Goal: Navigation & Orientation: Find specific page/section

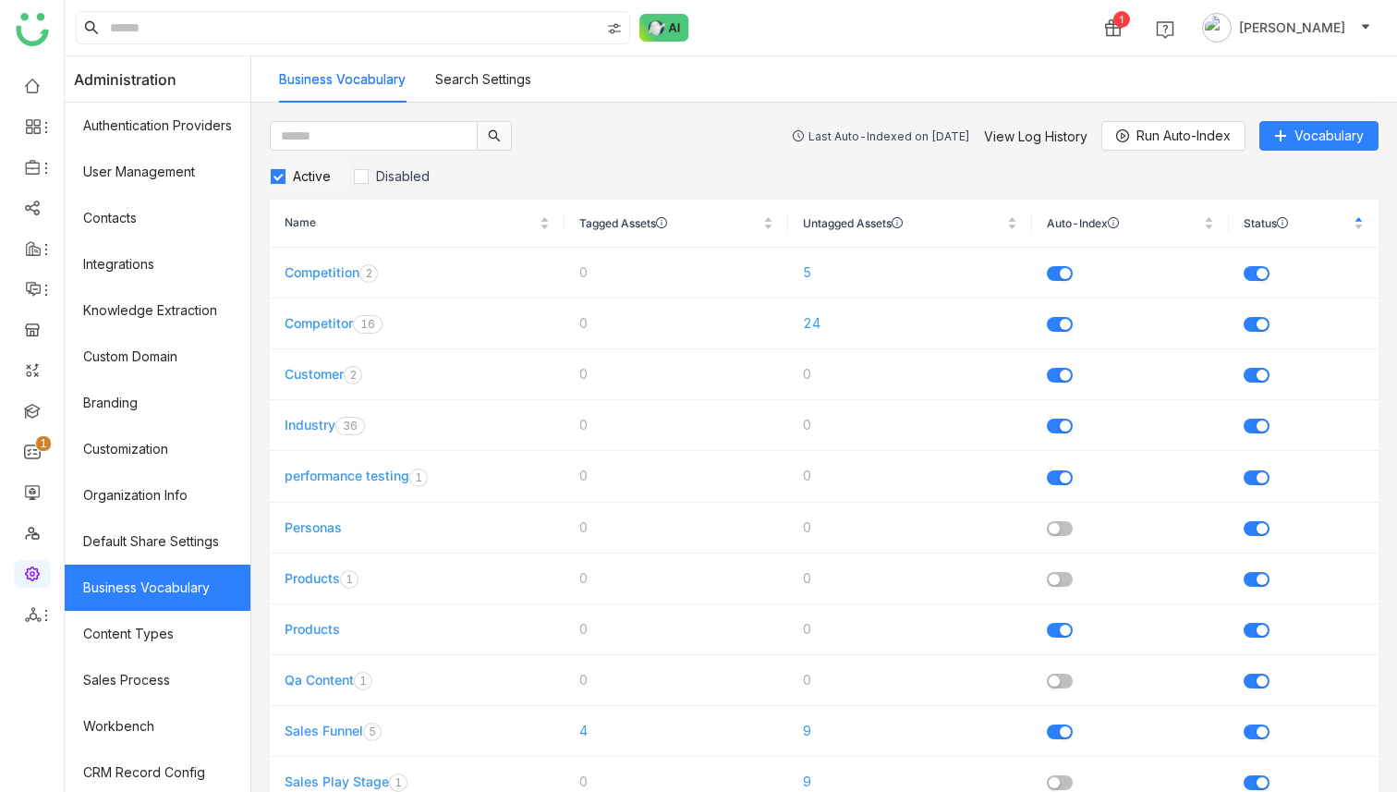
click at [53, 654] on div "0 1 2 3 4 5 6 7 8 9" at bounding box center [32, 425] width 64 height 732
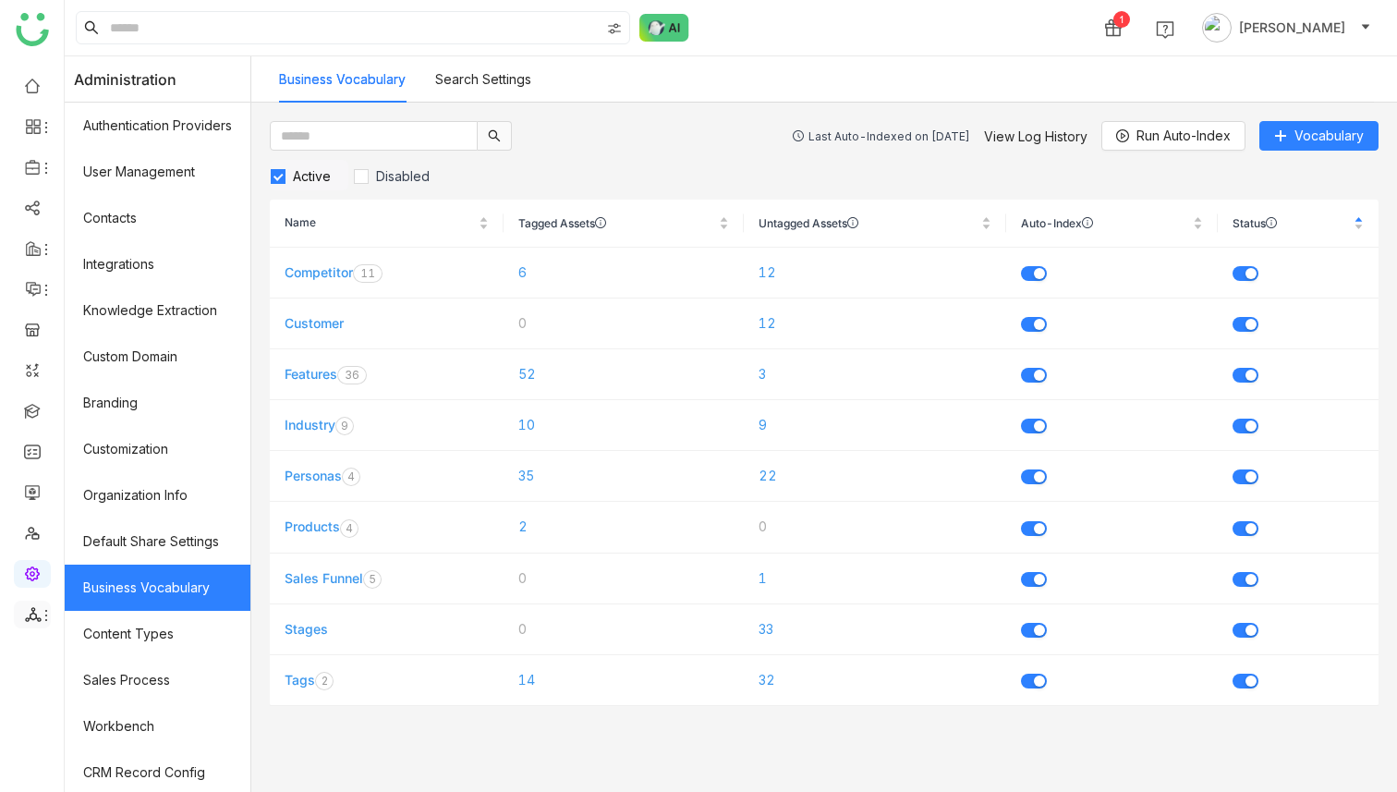
click at [41, 623] on li at bounding box center [32, 614] width 37 height 28
click at [104, 655] on link "List" at bounding box center [131, 657] width 127 height 13
click at [101, 652] on link "List" at bounding box center [131, 657] width 127 height 13
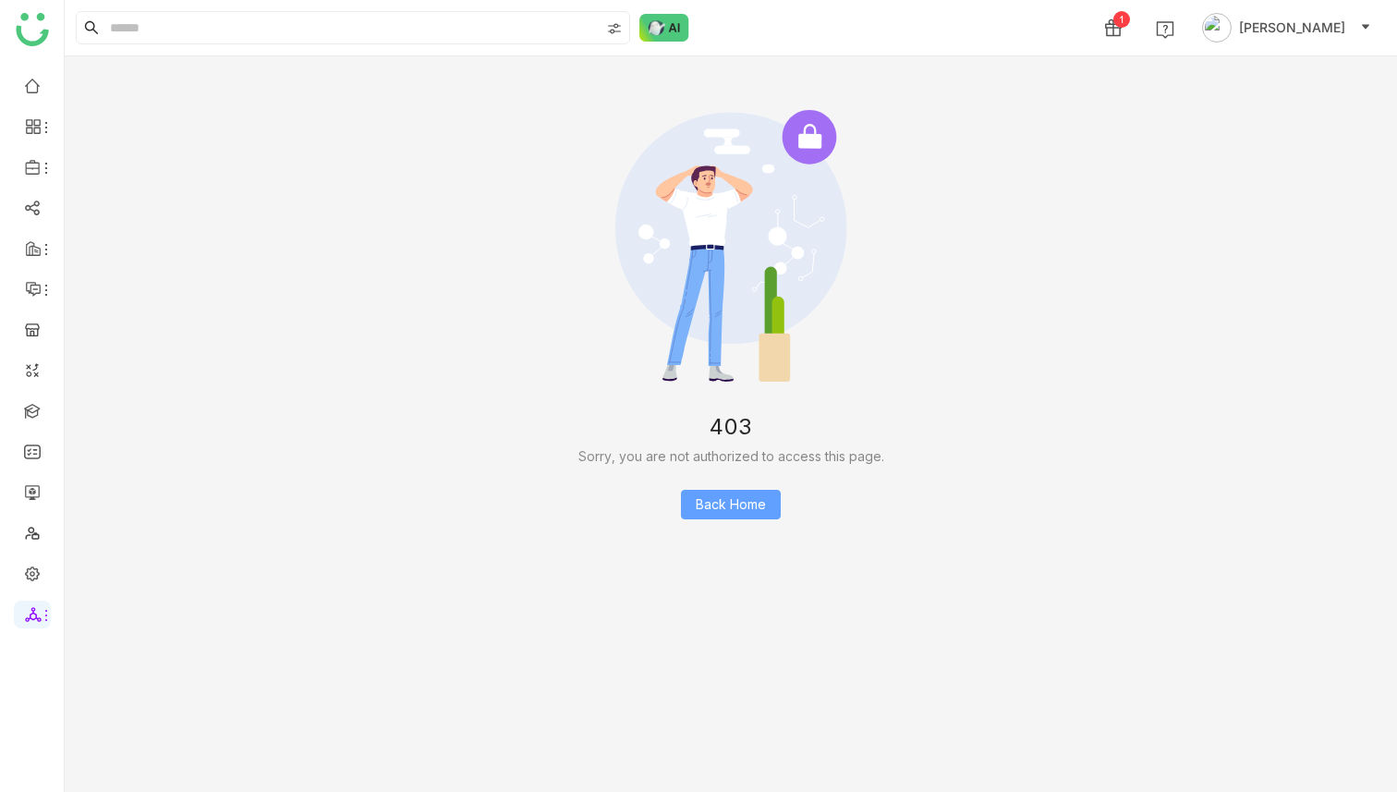
click at [708, 507] on span "Back Home" at bounding box center [731, 504] width 70 height 20
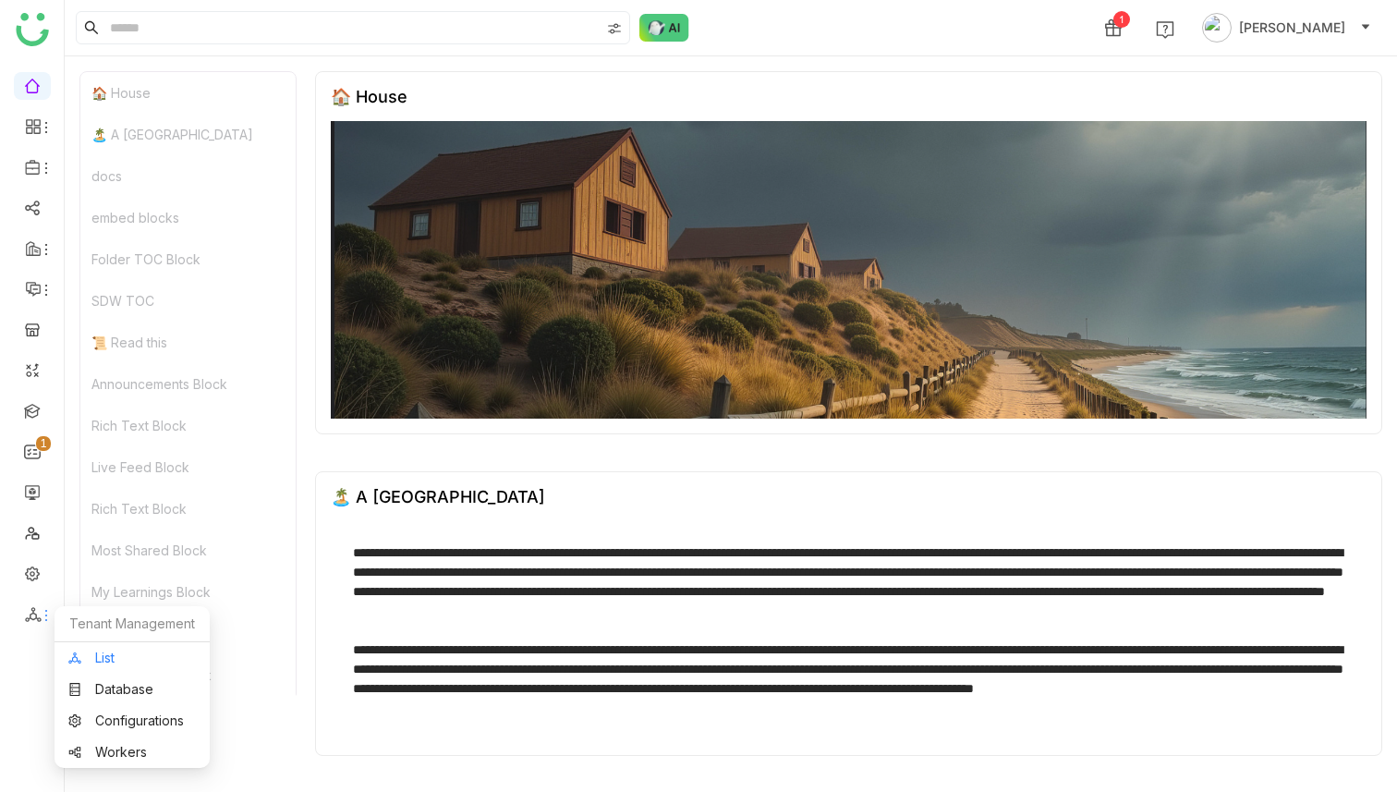
click at [119, 658] on link "List" at bounding box center [131, 657] width 127 height 13
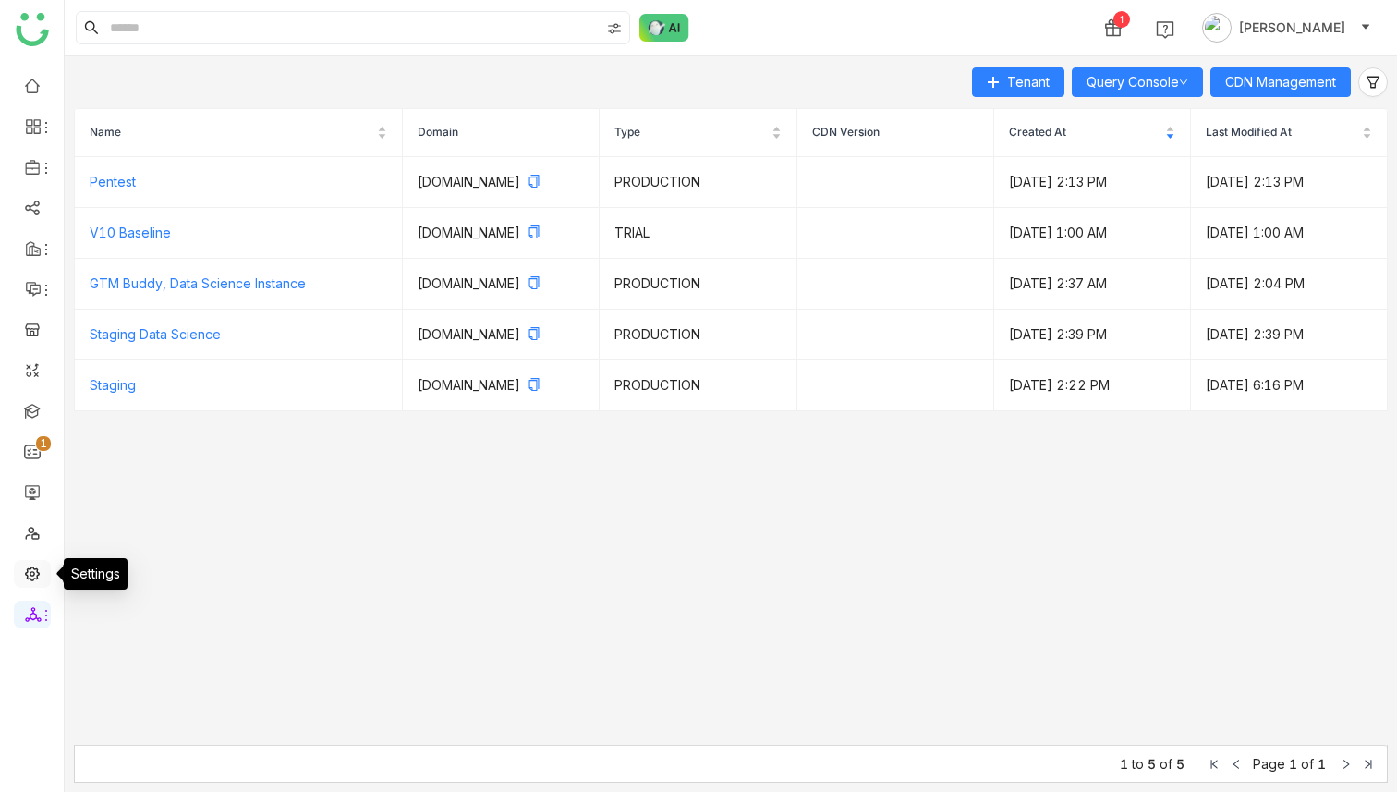
click at [28, 565] on link at bounding box center [32, 572] width 17 height 16
click at [26, 572] on link at bounding box center [32, 572] width 17 height 16
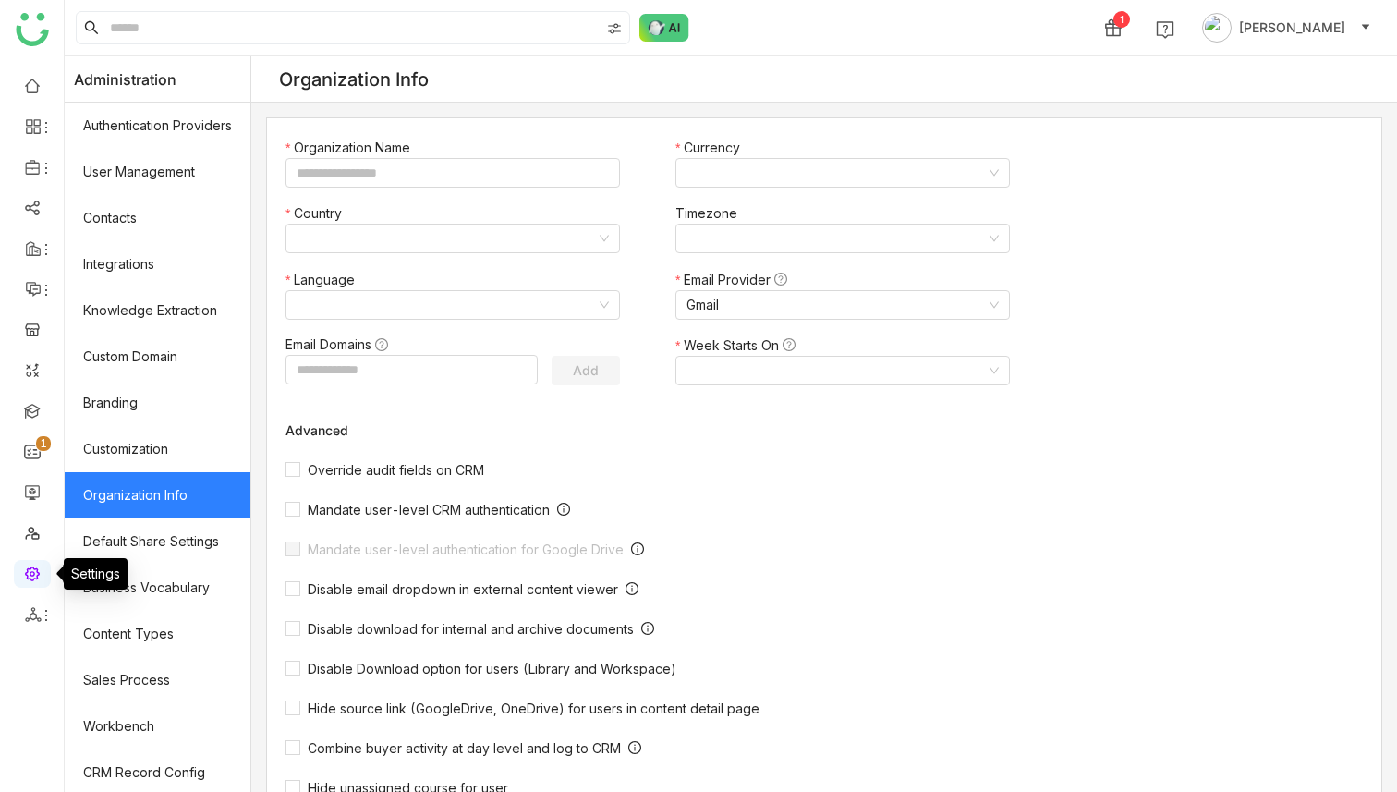
type input "*******"
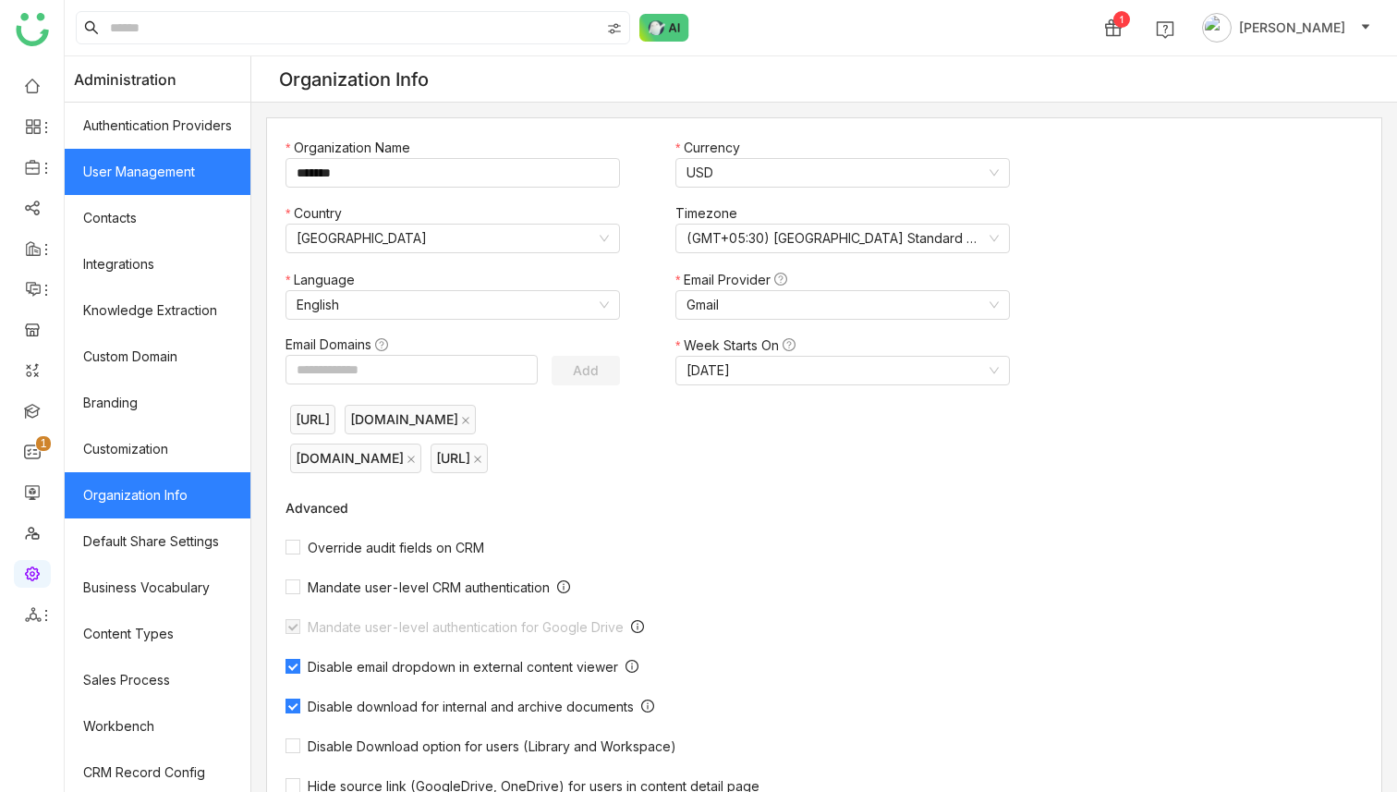
click at [166, 174] on link "User Management" at bounding box center [158, 172] width 186 height 46
click at [169, 162] on link "User Management" at bounding box center [158, 172] width 186 height 46
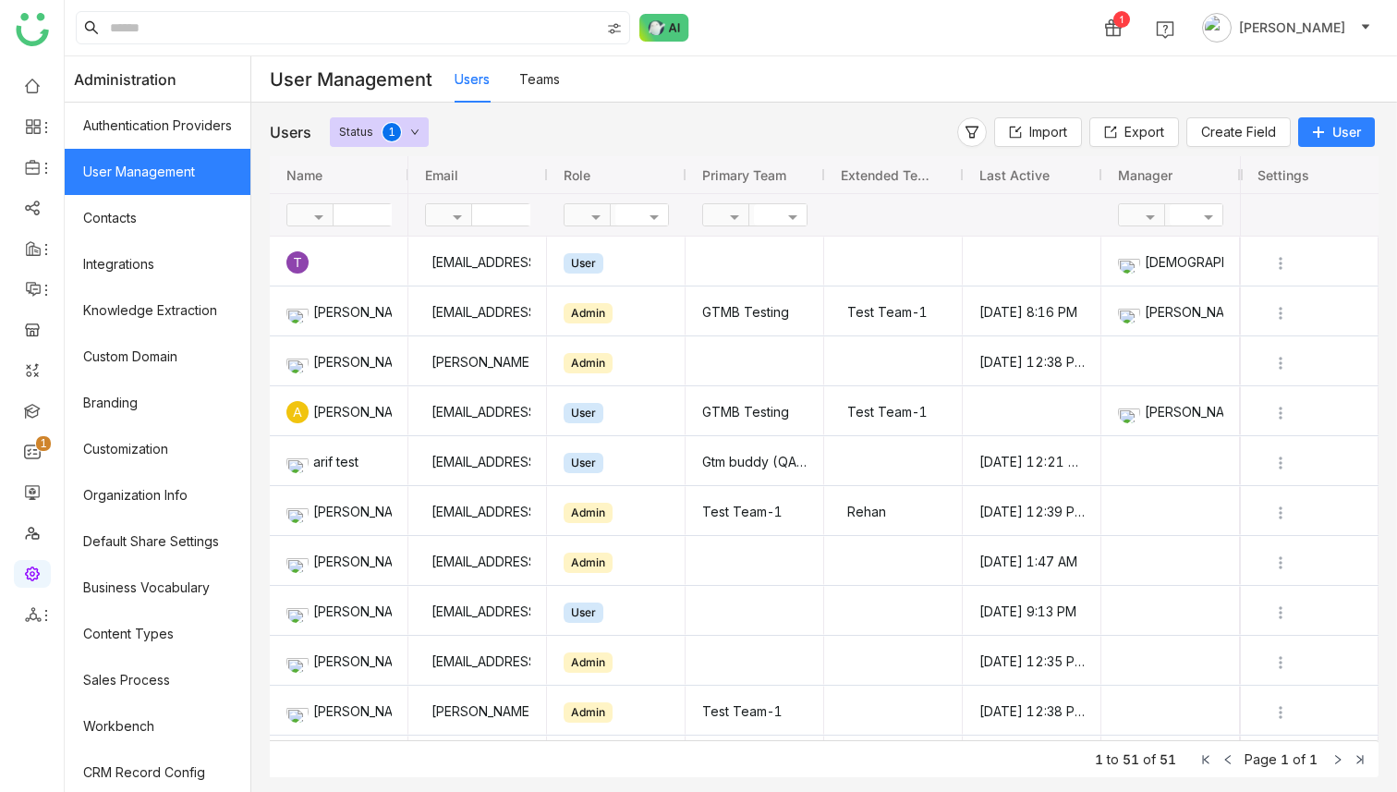
click at [354, 227] on gtmb-custom-floating-filter at bounding box center [338, 215] width 105 height 28
click at [355, 219] on input "text" at bounding box center [400, 214] width 134 height 21
type input "****"
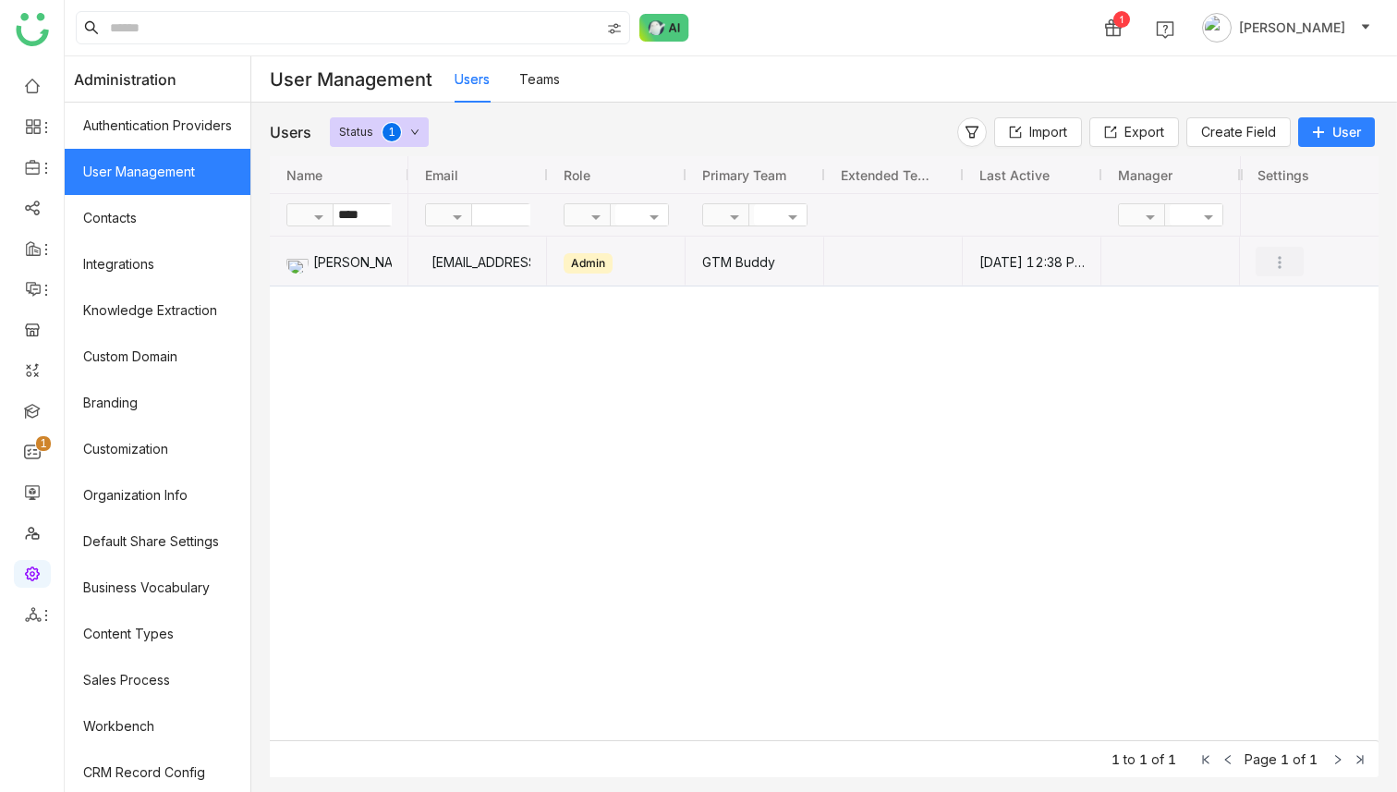
click at [1279, 270] on img "Press SPACE to select this row." at bounding box center [1279, 262] width 18 height 18
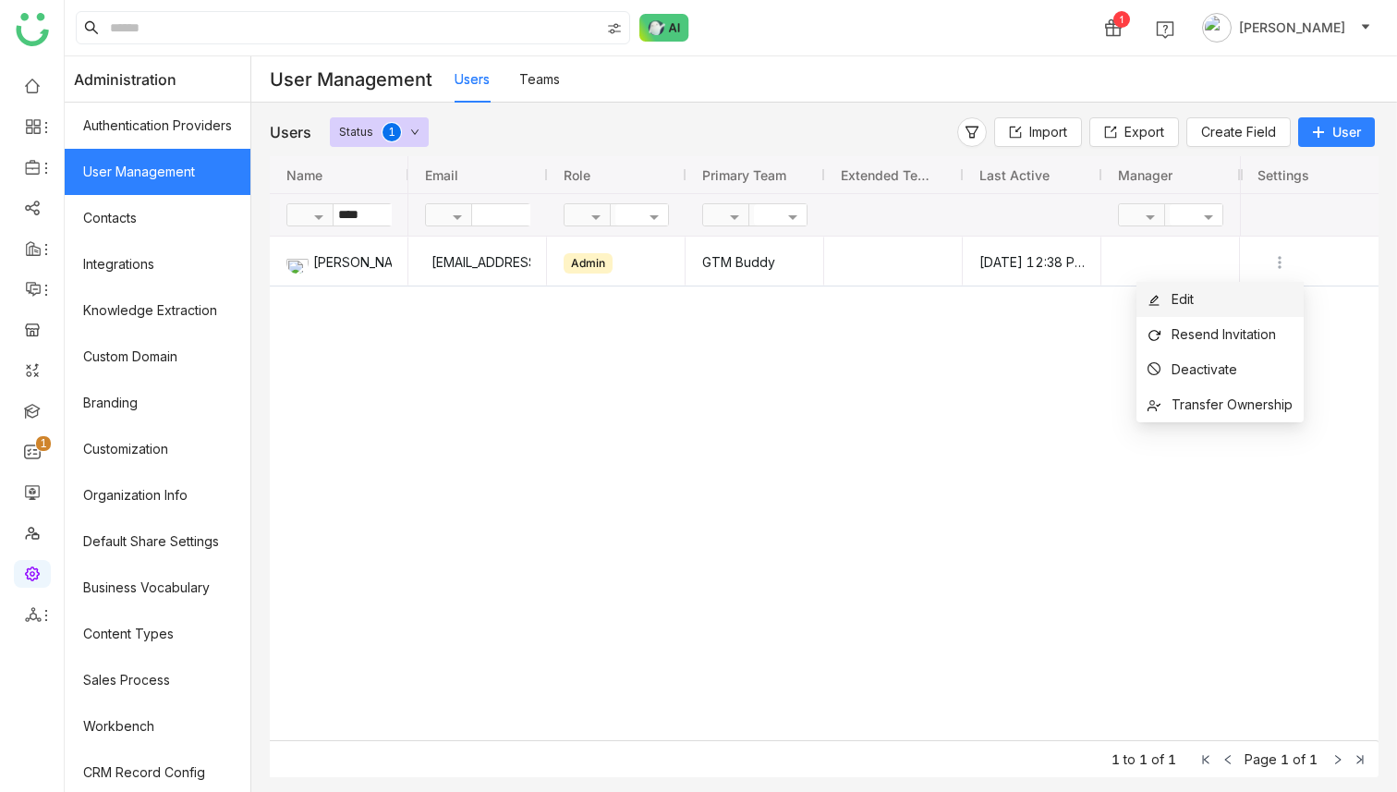
click at [1241, 302] on li "Edit" at bounding box center [1219, 299] width 167 height 35
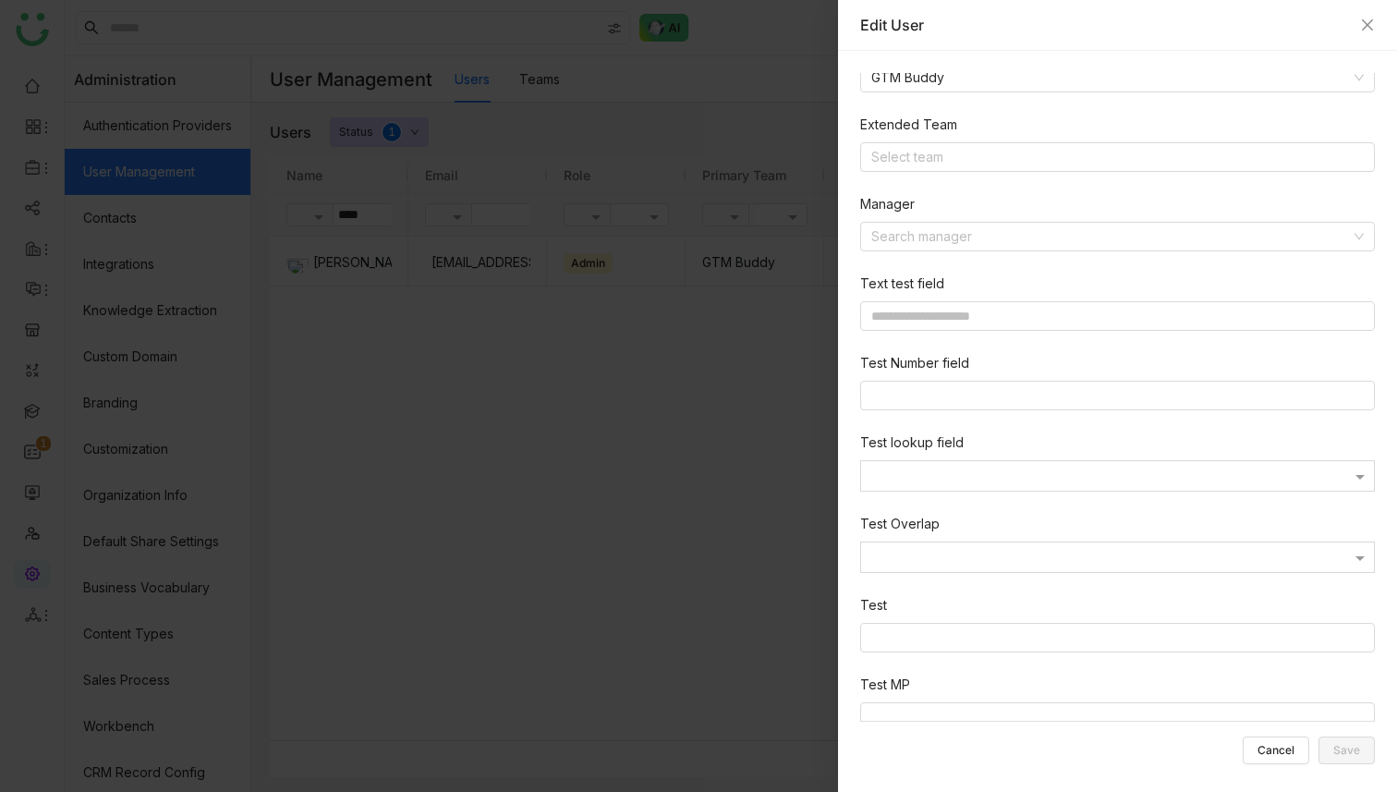
scroll to position [537, 0]
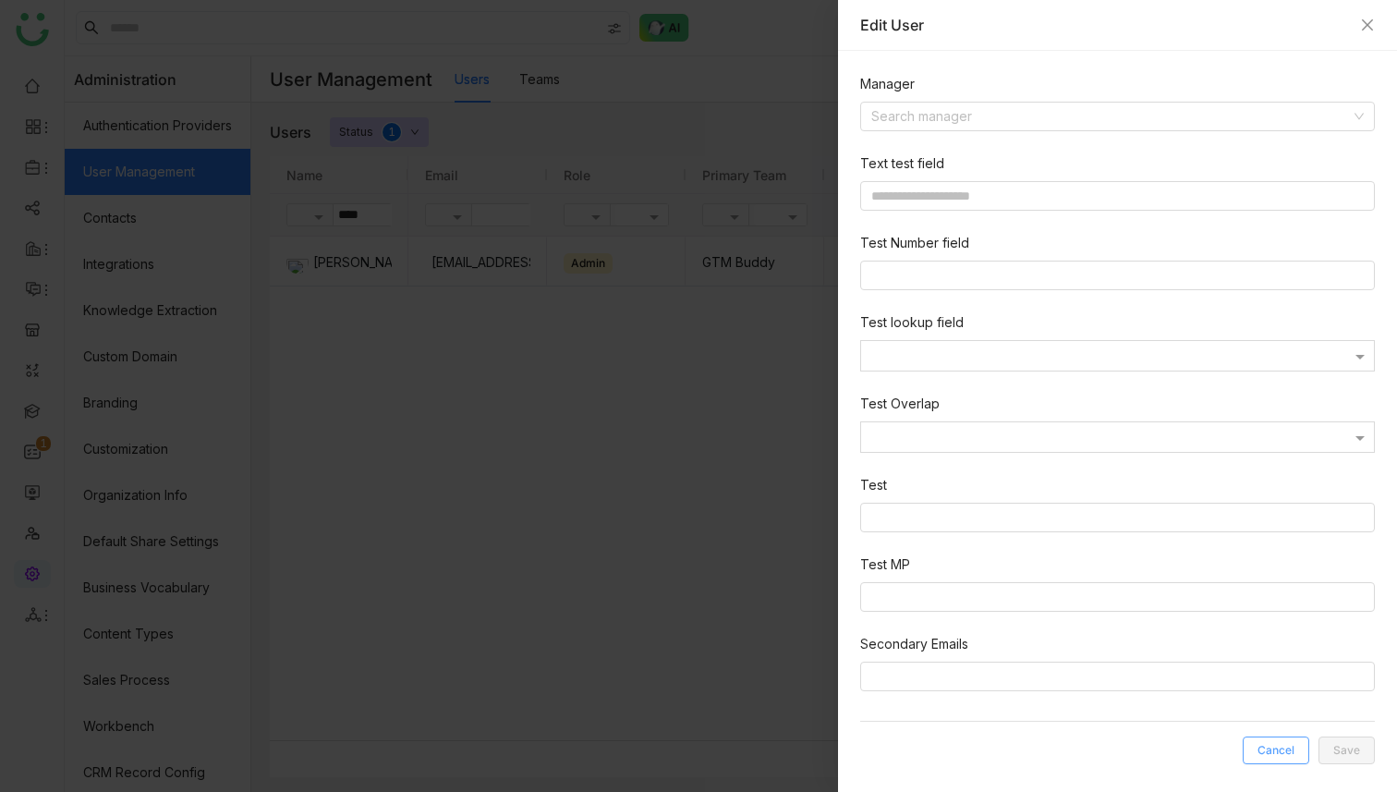
click at [1269, 750] on span "Cancel" at bounding box center [1275, 750] width 37 height 0
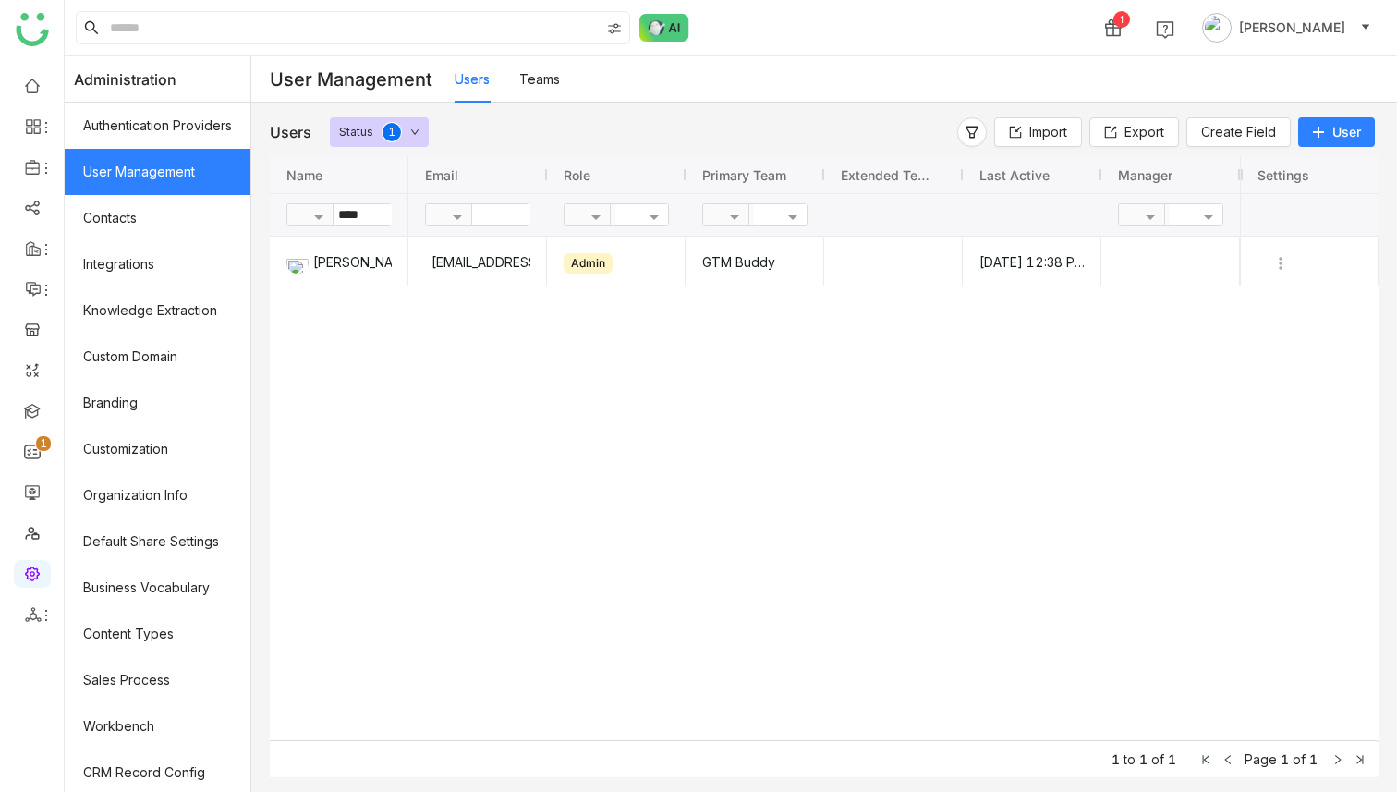
click at [517, 87] on div "Users Teams" at bounding box center [506, 79] width 105 height 46
click at [535, 83] on link "Teams" at bounding box center [539, 79] width 41 height 16
click at [546, 80] on link "Teams" at bounding box center [539, 79] width 41 height 16
click at [544, 82] on link "Teams" at bounding box center [539, 79] width 41 height 16
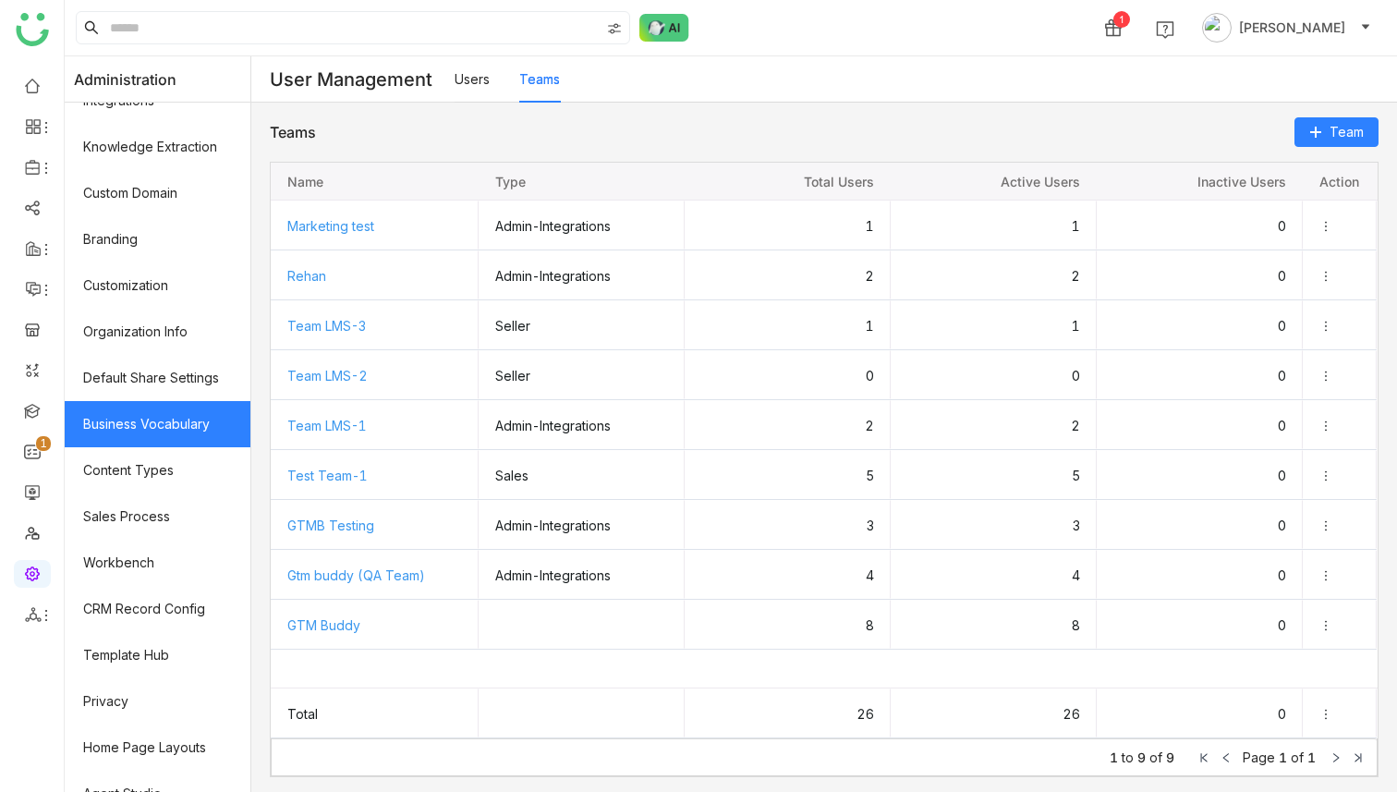
scroll to position [188, 0]
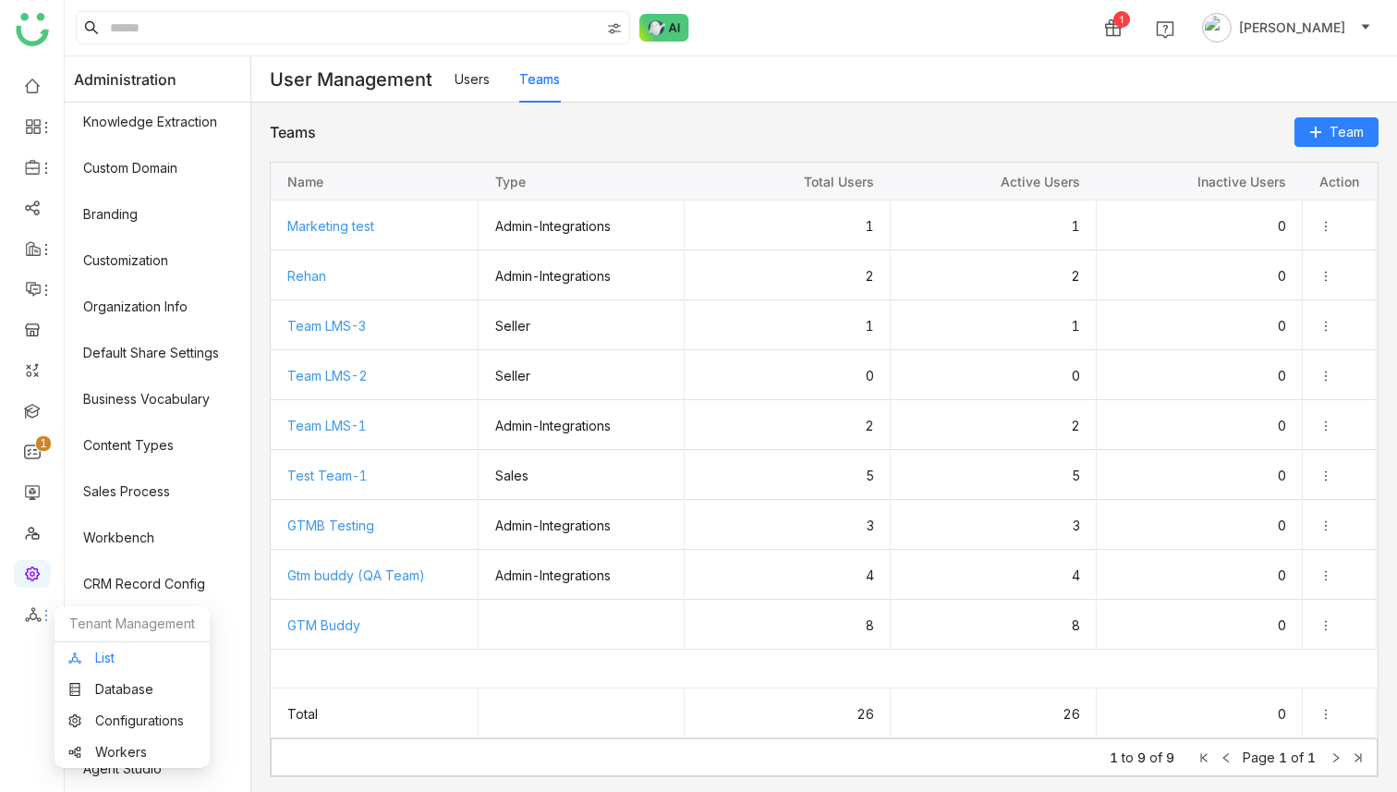
click at [118, 651] on link "List" at bounding box center [131, 657] width 127 height 13
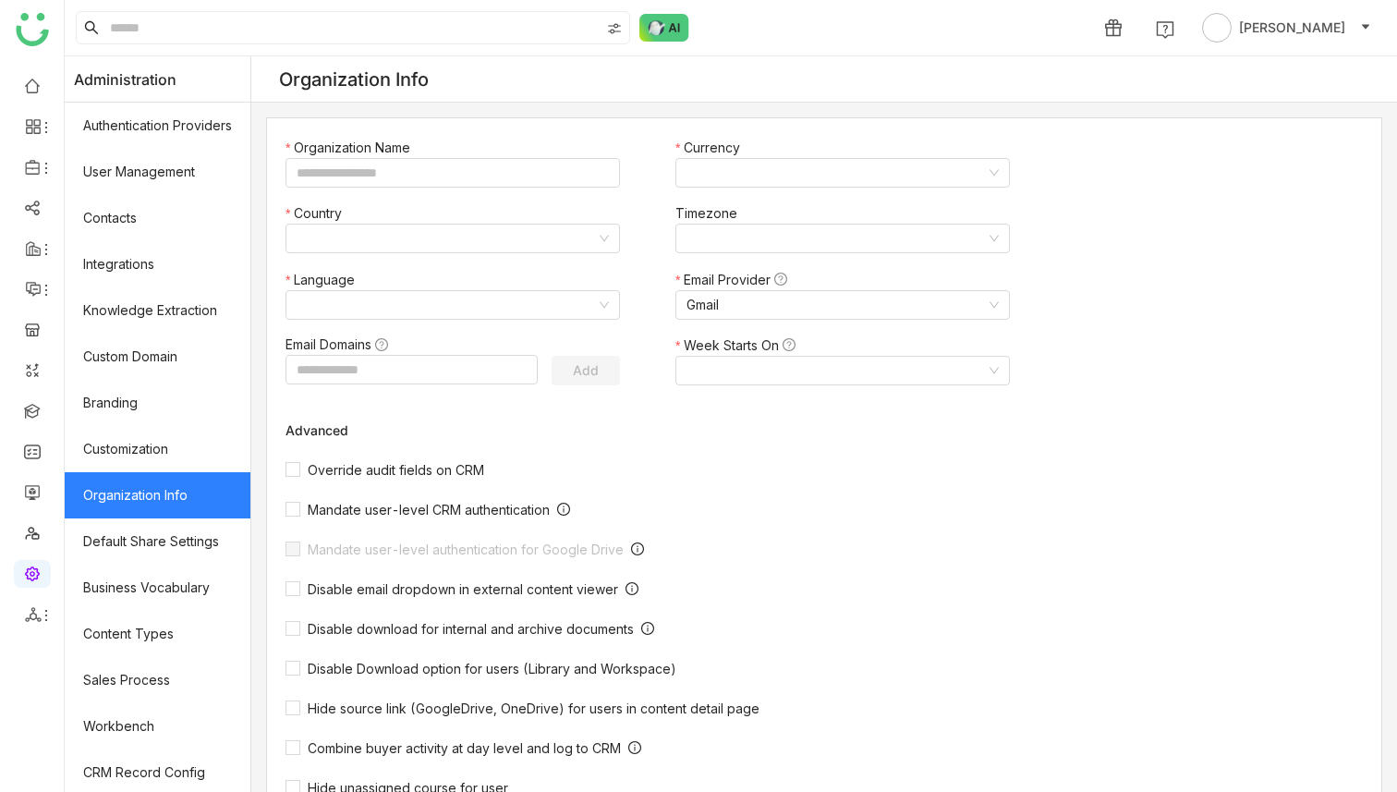
type input "*******"
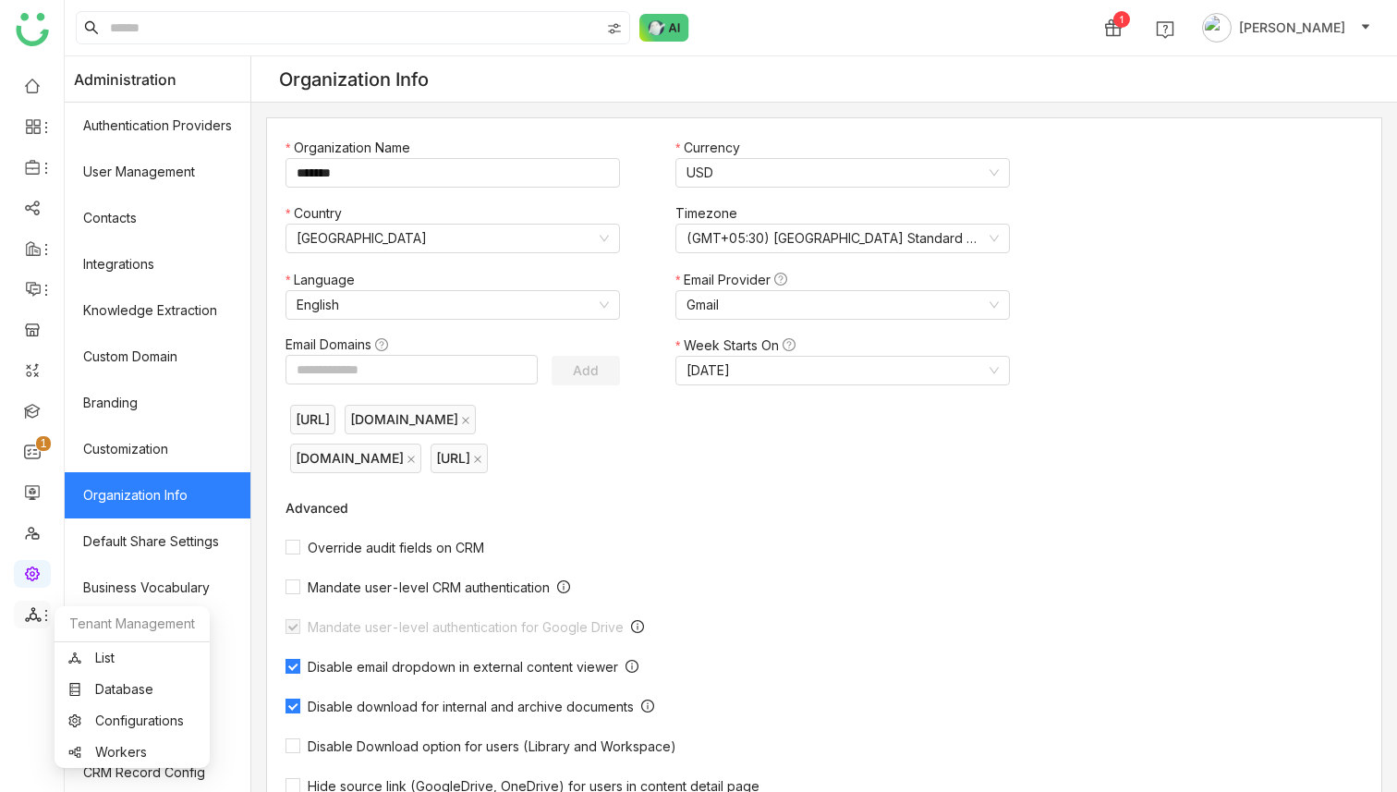
click at [30, 609] on icon at bounding box center [33, 614] width 16 height 15
click at [128, 660] on link "List" at bounding box center [131, 657] width 127 height 13
